Goal: Check status: Check status

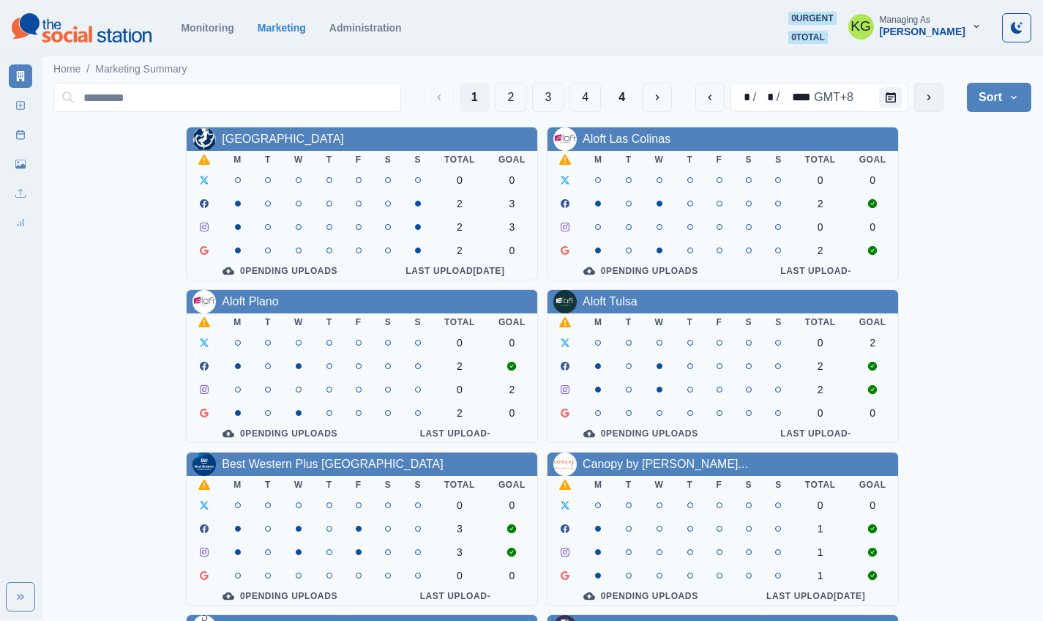
click at [933, 102] on icon "next" at bounding box center [929, 98] width 12 height 12
click at [931, 101] on icon "next" at bounding box center [929, 98] width 12 height 12
click at [713, 97] on icon "previous" at bounding box center [710, 98] width 12 height 12
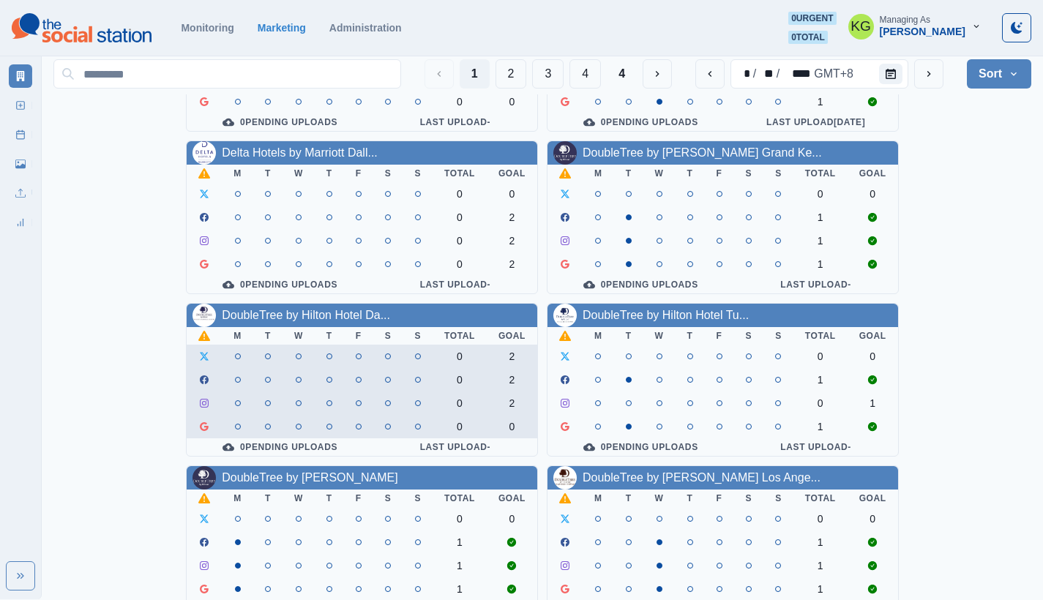
scroll to position [526, 0]
